Goal: Transaction & Acquisition: Book appointment/travel/reservation

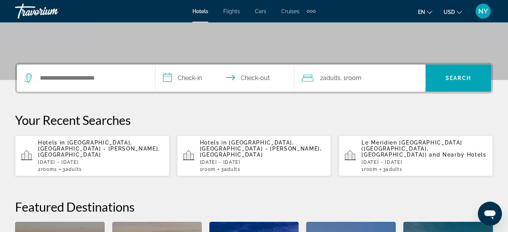
scroll to position [154, 0]
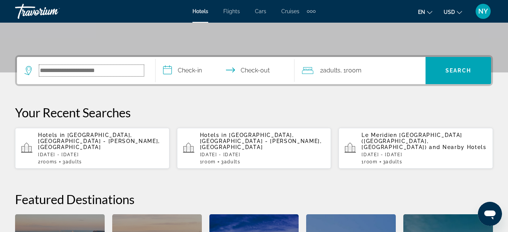
click at [76, 70] on input "Search hotel destination" at bounding box center [91, 70] width 105 height 11
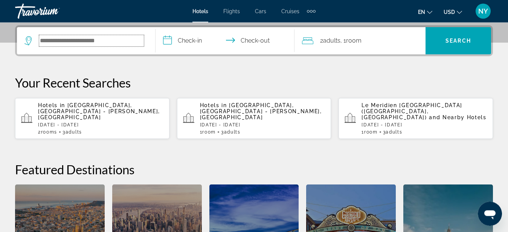
scroll to position [184, 0]
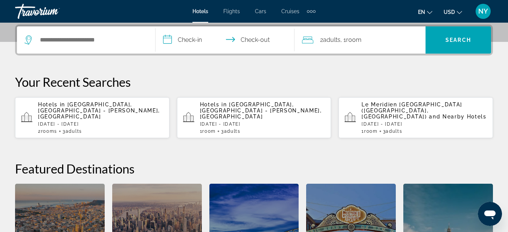
click at [102, 105] on span "[GEOGRAPHIC_DATA], [GEOGRAPHIC_DATA] - [PERSON_NAME], [GEOGRAPHIC_DATA]" at bounding box center [99, 110] width 122 height 18
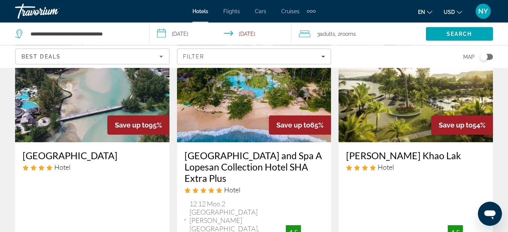
scroll to position [38, 0]
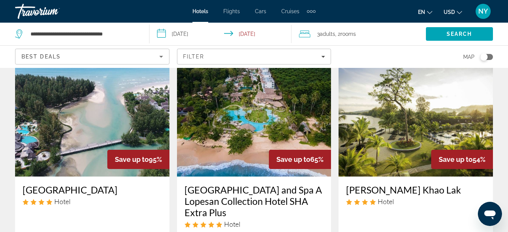
click at [386, 190] on h3 "[PERSON_NAME] Khao Lak" at bounding box center [415, 189] width 139 height 11
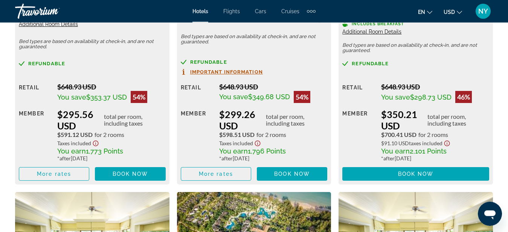
scroll to position [1345, 0]
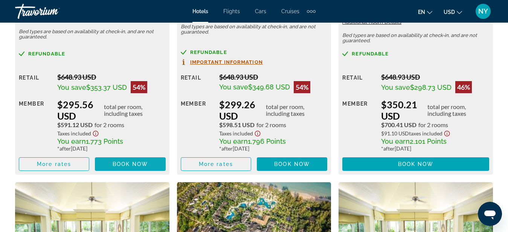
click at [130, 161] on span "Book now" at bounding box center [131, 164] width 36 height 6
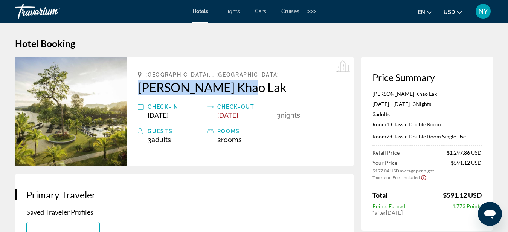
drag, startPoint x: 136, startPoint y: 85, endPoint x: 257, endPoint y: 93, distance: 121.2
copy h2 "[PERSON_NAME] Khao Lak"
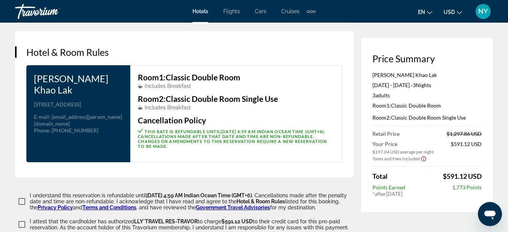
scroll to position [960, 0]
